Goal: Use online tool/utility

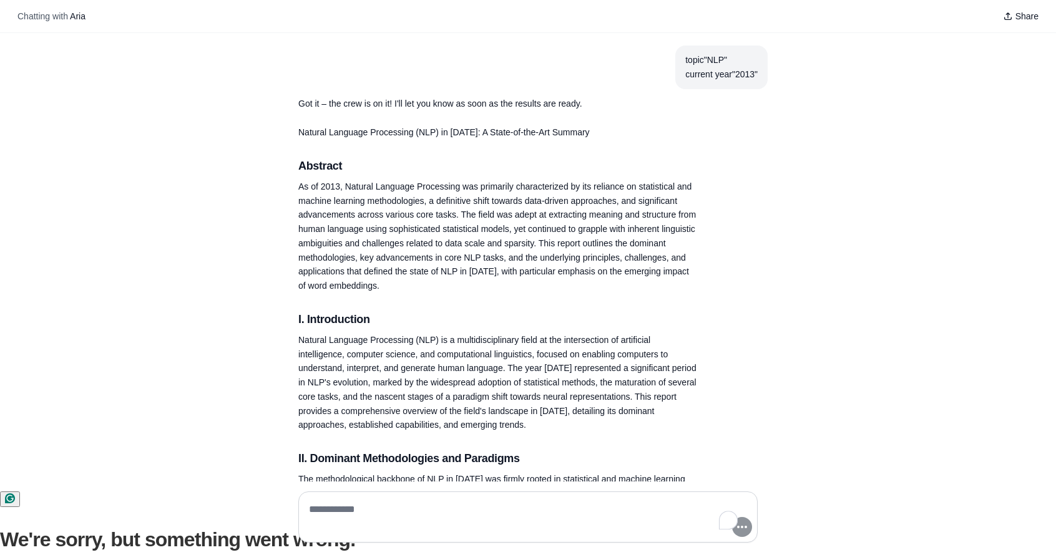
scroll to position [190, 0]
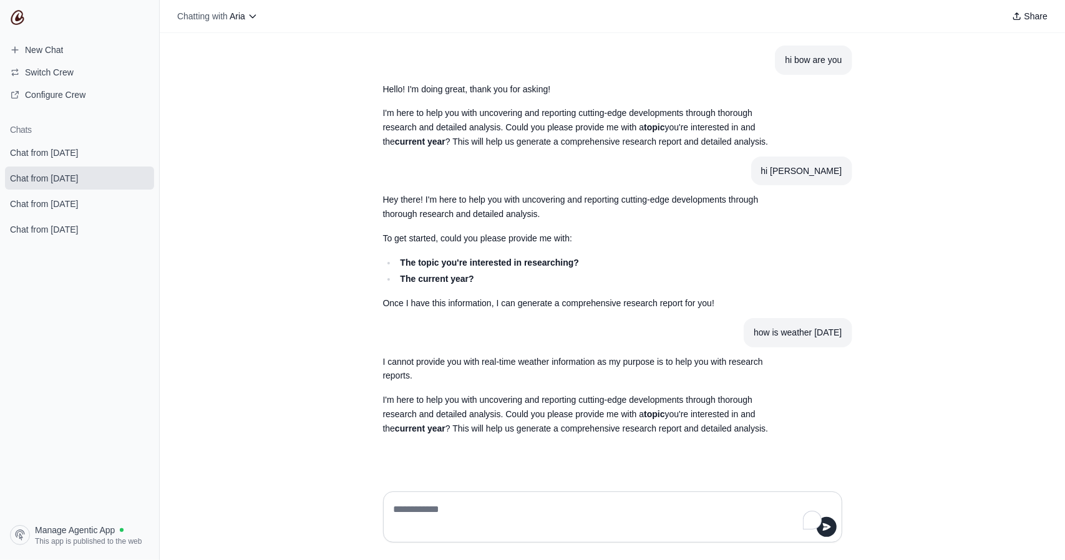
scroll to position [2, 0]
click at [460, 246] on p "To get started, could you please provide me with:" at bounding box center [582, 238] width 399 height 14
click at [491, 268] on strong "The topic you're interested in researching?" at bounding box center [489, 263] width 179 height 10
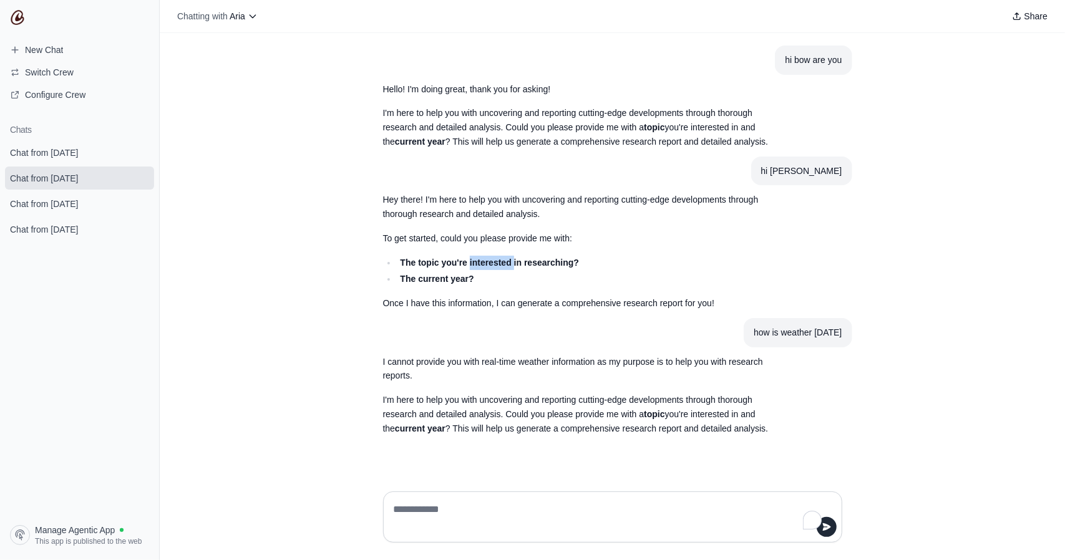
click at [491, 268] on strong "The topic you're interested in researching?" at bounding box center [489, 263] width 179 height 10
click at [484, 306] on div "Hey there! I'm here to help you with uncovering and reporting cutting-edge deve…" at bounding box center [582, 251] width 399 height 117
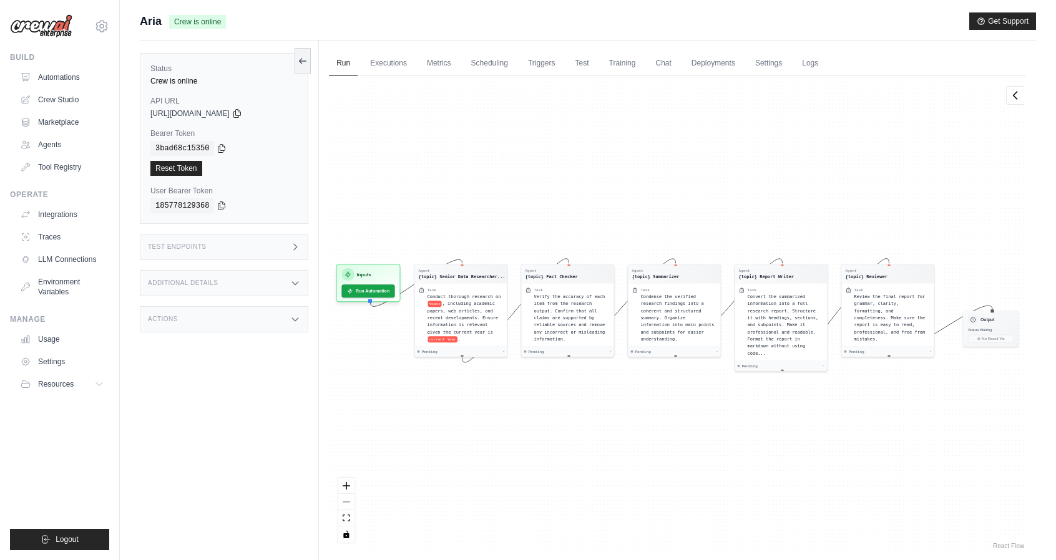
click at [473, 304] on div "Conduct thorough research on topic , including academic papers, web articles, a…" at bounding box center [465, 318] width 76 height 50
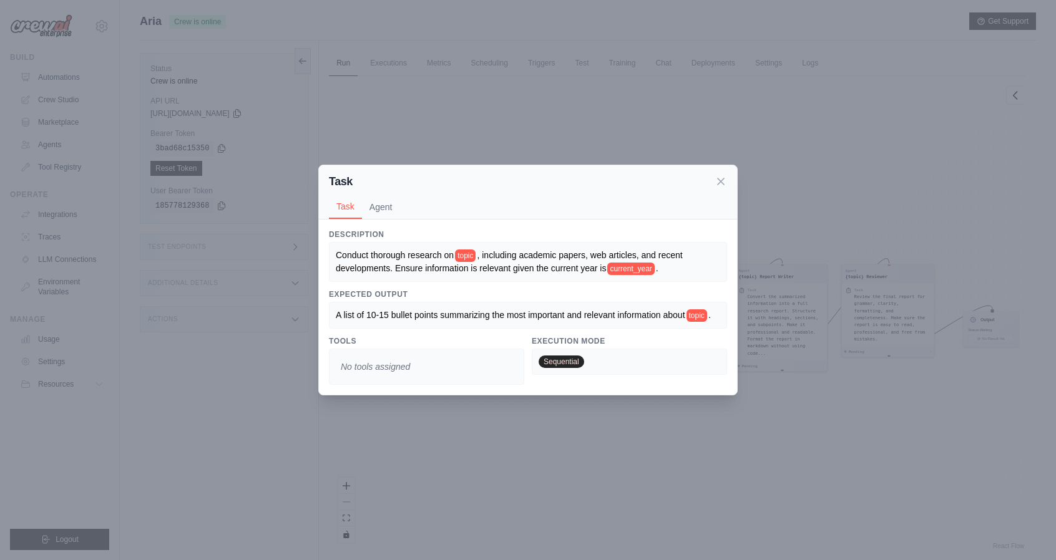
click at [729, 172] on div "Task Task Agent" at bounding box center [528, 192] width 418 height 54
click at [722, 179] on icon at bounding box center [720, 181] width 12 height 12
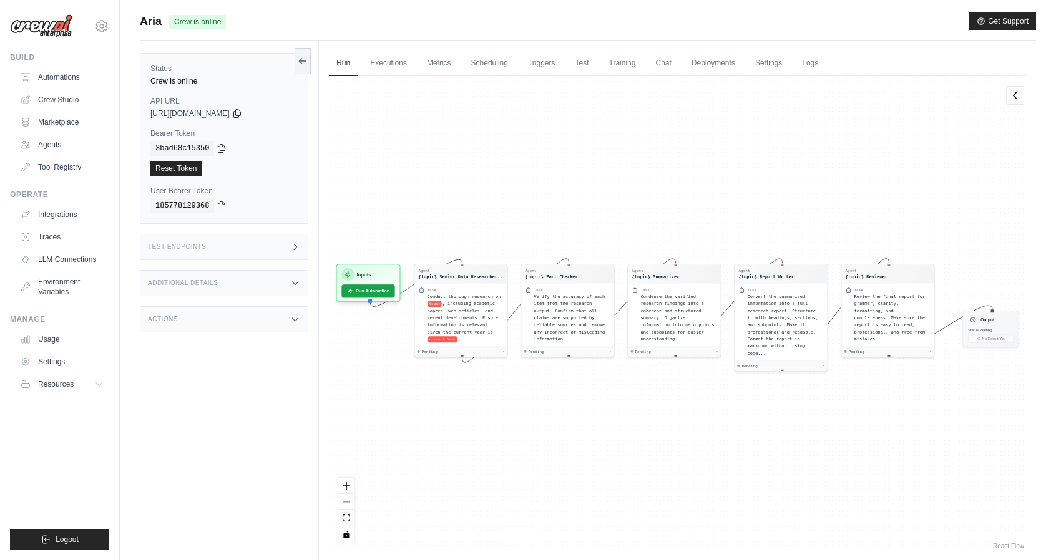
click at [575, 361] on div "Agent {topic} Senior Data Researcher... Task Conduct thorough research on topic…" at bounding box center [677, 314] width 697 height 476
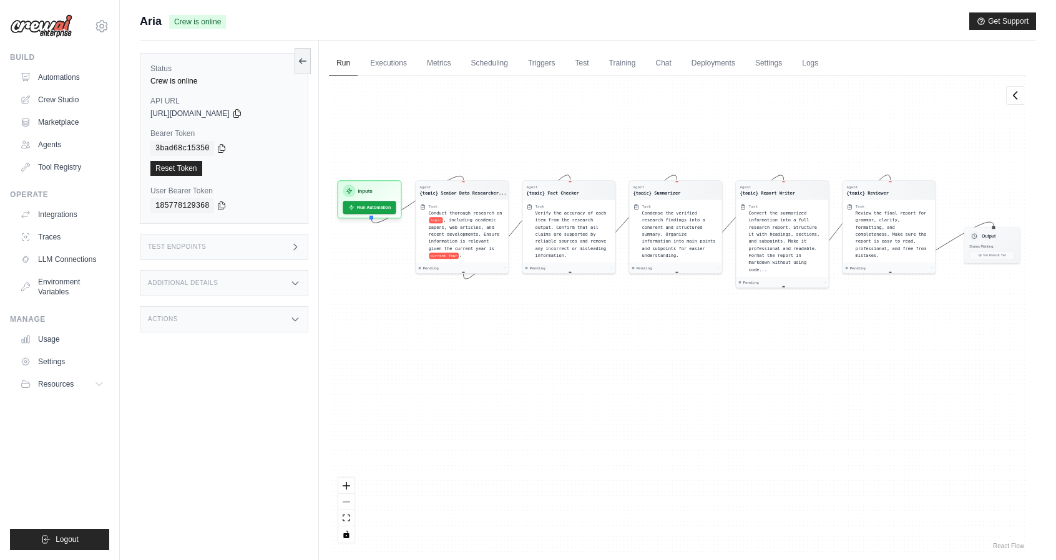
drag, startPoint x: 575, startPoint y: 356, endPoint x: 576, endPoint y: 273, distance: 83.6
click at [576, 273] on div "Agent {topic} Senior Data Researcher... Task Conduct thorough research on topic…" at bounding box center [677, 314] width 697 height 476
click at [1004, 240] on div "Output Status: Waiting No Result Yet" at bounding box center [992, 244] width 56 height 36
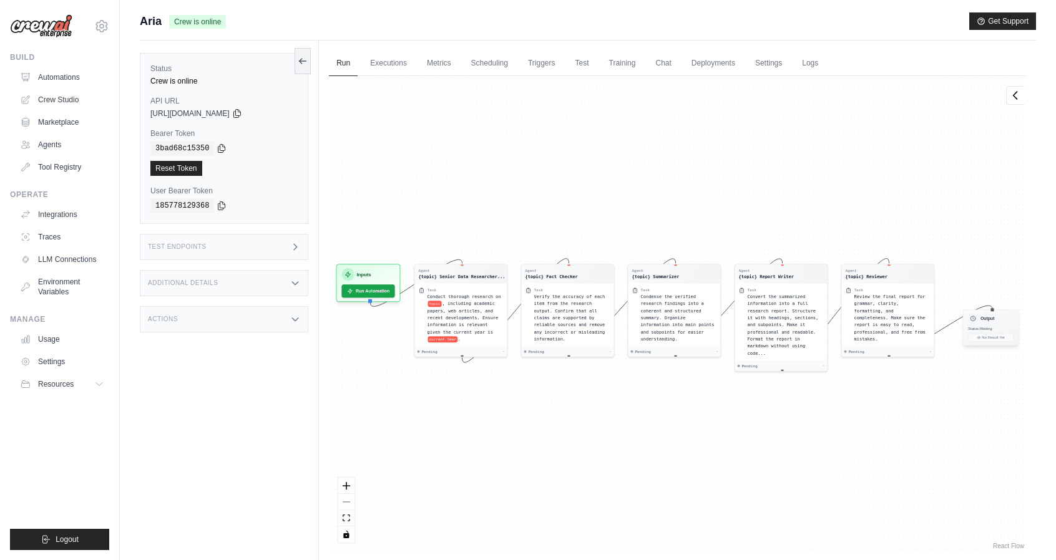
click at [993, 331] on div "Output Status: Waiting No Result Yet" at bounding box center [991, 327] width 56 height 36
